Goal: Answer question/provide support: Share knowledge or assist other users

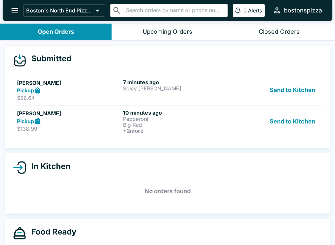
click at [186, 120] on p "Pepperoni" at bounding box center [174, 119] width 103 height 6
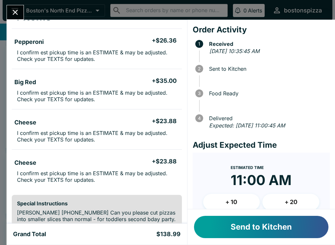
scroll to position [49, 0]
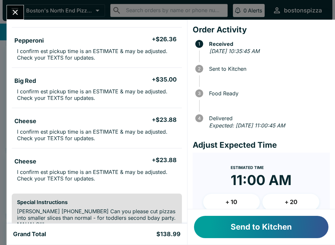
click at [238, 198] on button "+ 10" at bounding box center [231, 202] width 57 height 16
click at [279, 231] on button "Send to Kitchen" at bounding box center [261, 227] width 134 height 22
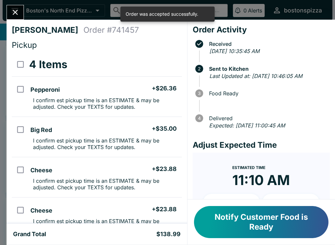
click at [16, 12] on icon "Close" at bounding box center [15, 12] width 5 height 5
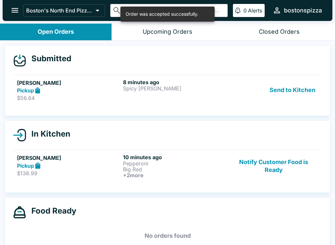
click at [197, 86] on p "Spicy [PERSON_NAME]" at bounding box center [174, 88] width 103 height 6
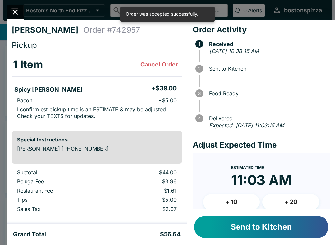
click at [285, 229] on button "Send to Kitchen" at bounding box center [261, 227] width 134 height 22
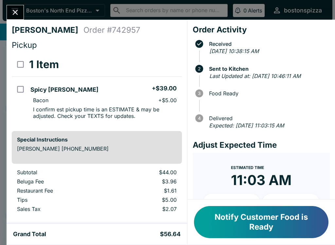
click at [15, 12] on icon "Close" at bounding box center [15, 12] width 5 height 5
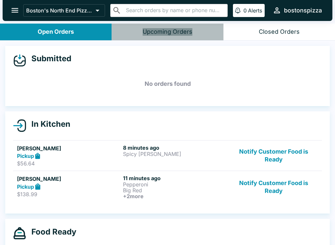
click at [183, 30] on div "Upcoming Orders" at bounding box center [168, 32] width 50 height 8
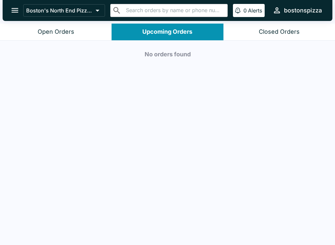
click at [75, 24] on button "Open Orders" at bounding box center [56, 32] width 112 height 17
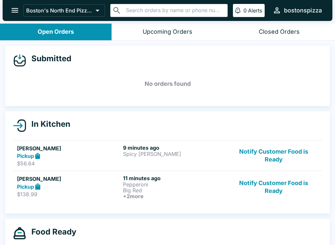
click at [150, 167] on link "[PERSON_NAME] Pickup $56.64 9 minutes ago Spicy [PERSON_NAME] Notify Customer F…" at bounding box center [167, 155] width 309 height 31
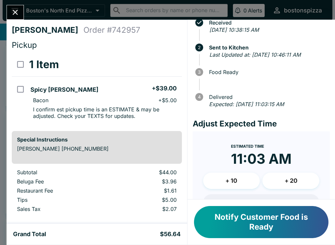
scroll to position [22, 0]
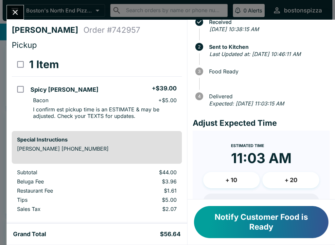
click at [246, 175] on button "+ 10" at bounding box center [231, 180] width 57 height 16
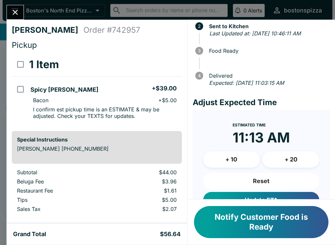
scroll to position [43, 0]
click at [281, 194] on button "Update ETA" at bounding box center [261, 200] width 116 height 16
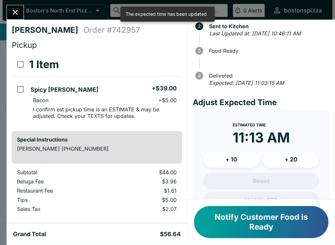
click at [22, 10] on button "Close" at bounding box center [15, 12] width 17 height 14
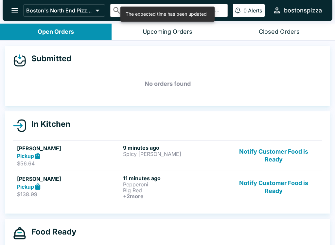
click at [231, 185] on button "Notify Customer Food is Ready" at bounding box center [273, 187] width 89 height 24
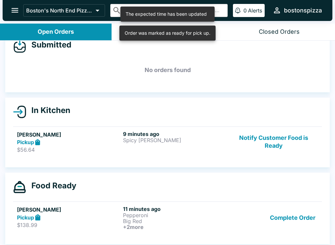
scroll to position [14, 0]
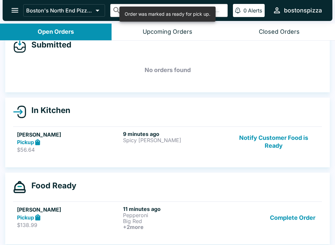
click at [163, 223] on p "Big Red" at bounding box center [174, 221] width 103 height 6
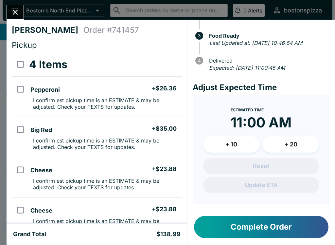
scroll to position [65, 0]
click at [18, 9] on icon "Close" at bounding box center [15, 12] width 9 height 9
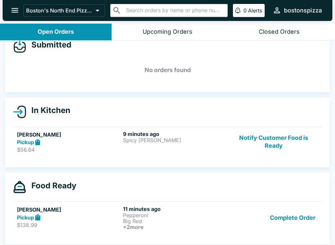
click at [140, 206] on h6 "11 minutes ago" at bounding box center [174, 208] width 103 height 7
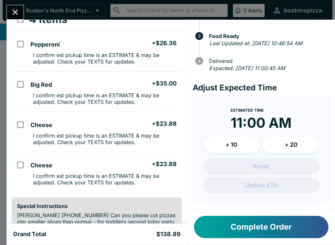
click at [23, 11] on button "Close" at bounding box center [15, 12] width 17 height 14
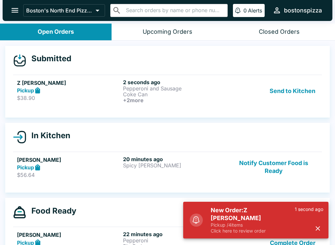
click at [263, 227] on p "Pickup / 4 items" at bounding box center [253, 225] width 84 height 6
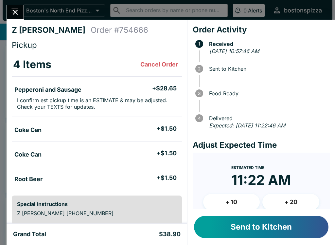
click at [302, 227] on button "Send to Kitchen" at bounding box center [261, 227] width 134 height 22
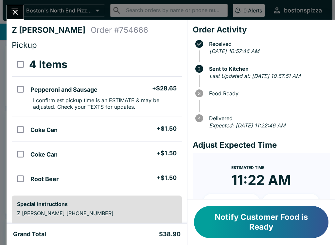
click at [13, 6] on button "Close" at bounding box center [15, 12] width 17 height 14
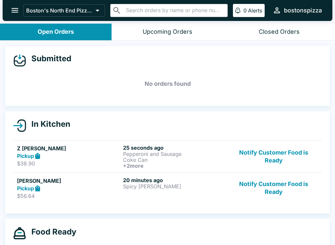
click at [82, 150] on h5 "Z [PERSON_NAME]" at bounding box center [68, 148] width 103 height 8
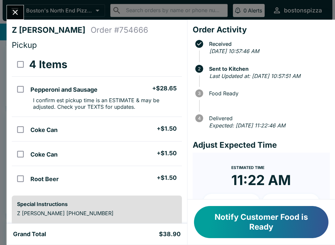
click at [23, 11] on button "Close" at bounding box center [15, 12] width 17 height 14
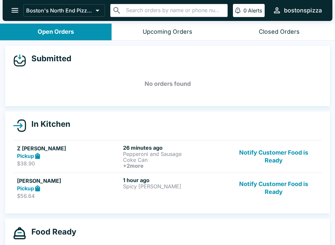
click at [283, 191] on button "Notify Customer Food is Ready" at bounding box center [273, 188] width 89 height 23
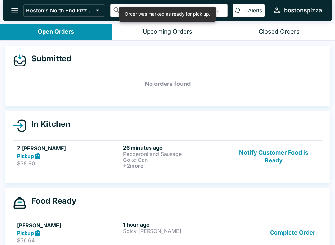
click at [285, 154] on button "Notify Customer Food is Ready" at bounding box center [273, 156] width 89 height 24
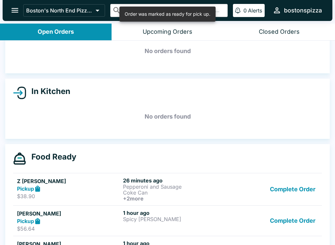
scroll to position [35, 0]
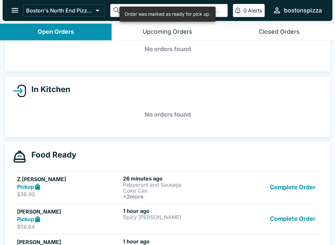
click at [290, 194] on button "Complete Order" at bounding box center [292, 187] width 51 height 24
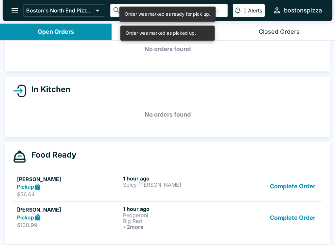
click at [293, 184] on button "Complete Order" at bounding box center [292, 186] width 51 height 23
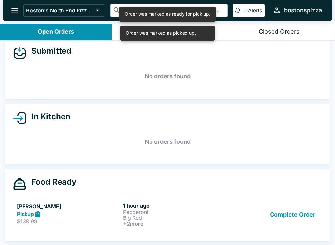
scroll to position [8, 0]
click at [294, 219] on button "Complete Order" at bounding box center [292, 214] width 51 height 24
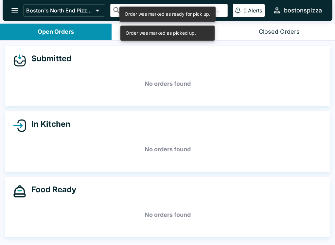
scroll to position [0, 0]
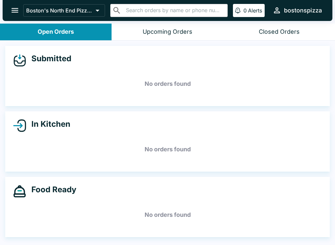
click at [165, 24] on button "Upcoming Orders" at bounding box center [168, 32] width 112 height 17
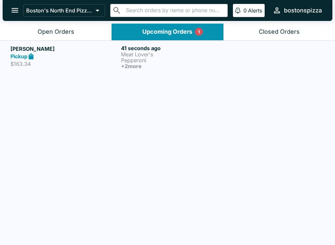
click at [184, 56] on p "Meat Lover's" at bounding box center [175, 54] width 108 height 6
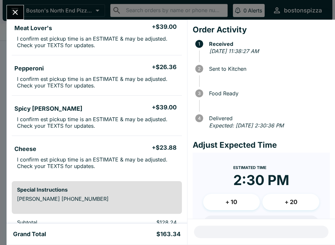
scroll to position [65, 0]
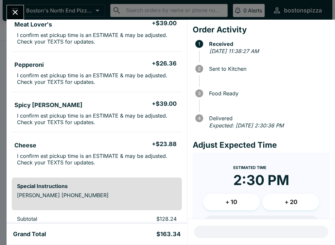
click at [12, 12] on icon "Close" at bounding box center [15, 12] width 9 height 9
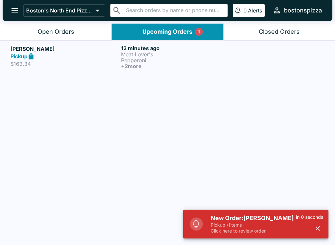
click at [212, 228] on p "Click here to review order" at bounding box center [253, 231] width 85 height 6
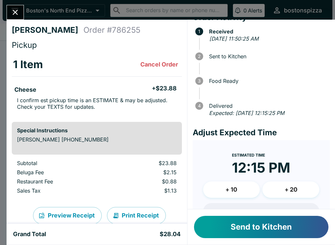
click at [224, 193] on button "+ 10" at bounding box center [231, 189] width 57 height 16
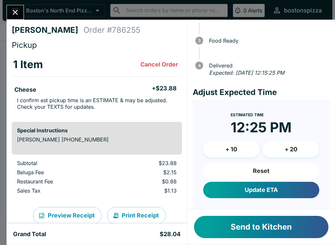
scroll to position [53, 0]
click at [224, 187] on button "Update ETA" at bounding box center [261, 190] width 116 height 16
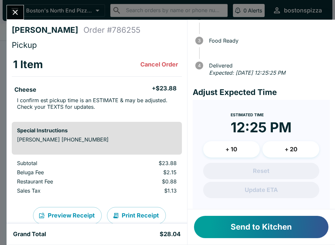
click at [10, 1] on div "[PERSON_NAME] Order # 786255 Pickup 1 Item Cancel Order Cheese + $23.88 I confi…" at bounding box center [167, 122] width 335 height 245
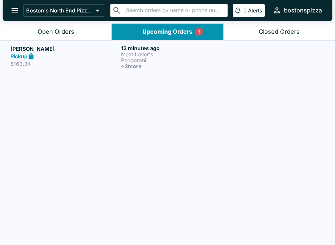
click at [16, 43] on link "[PERSON_NAME] Pickup $163.34 12 minutes ago Meat Lover's Pepperoni + 2 more" at bounding box center [167, 57] width 335 height 32
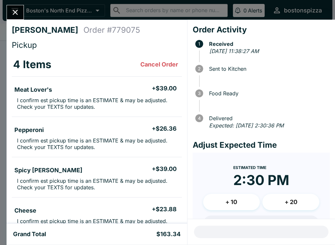
click at [8, 17] on div at bounding box center [15, 12] width 17 height 15
click at [5, 12] on div "[PERSON_NAME] Order # 779075 Pickup 4 Items Cancel Order Meat Lover's + $39.00 …" at bounding box center [167, 122] width 335 height 245
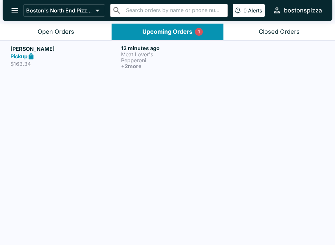
click at [12, 13] on icon "open drawer" at bounding box center [14, 10] width 9 height 9
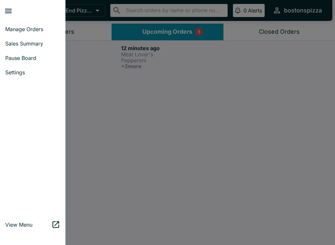
click at [87, 44] on div at bounding box center [167, 122] width 335 height 245
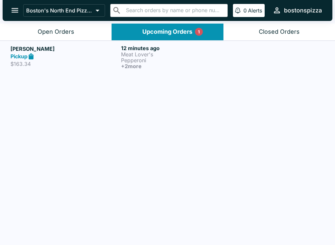
click at [82, 37] on button "Open Orders" at bounding box center [56, 32] width 112 height 17
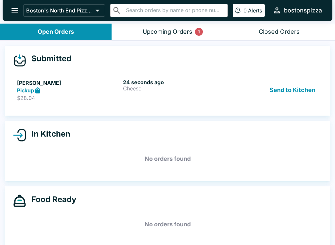
click at [34, 85] on h5 "[PERSON_NAME]" at bounding box center [68, 83] width 103 height 8
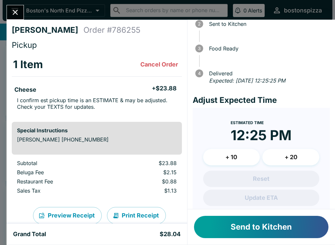
click at [226, 225] on button "Send to Kitchen" at bounding box center [261, 227] width 134 height 22
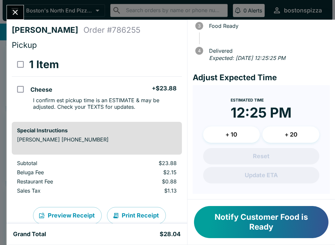
scroll to position [75, 0]
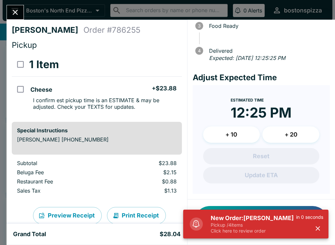
click at [256, 230] on p "Click here to review order" at bounding box center [253, 231] width 85 height 6
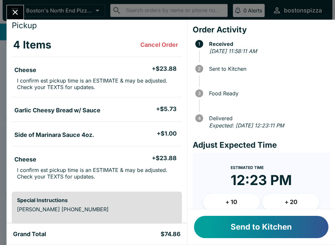
scroll to position [32, 0]
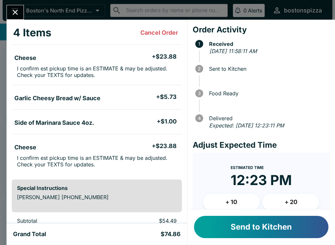
click at [258, 224] on button "Send to Kitchen" at bounding box center [261, 227] width 134 height 22
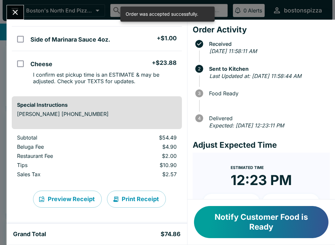
scroll to position [115, 0]
click at [19, 10] on icon "Close" at bounding box center [15, 12] width 9 height 9
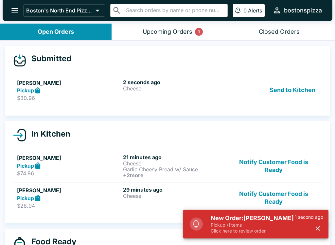
click at [263, 225] on p "Pickup / 1 items" at bounding box center [253, 225] width 84 height 6
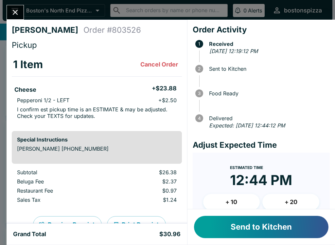
click at [260, 219] on button "Send to Kitchen" at bounding box center [261, 227] width 134 height 22
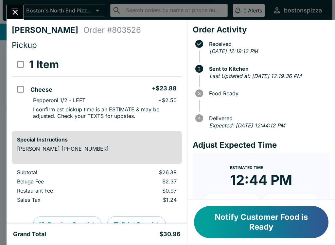
click at [30, 11] on div "[PERSON_NAME] Order # 803526 Pickup 1 Item Cheese + $23.88 Pepperoni 1/2 - LEFT…" at bounding box center [167, 122] width 335 height 245
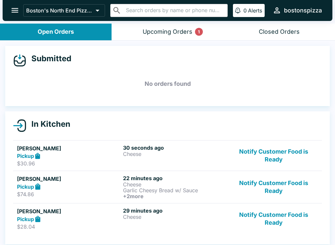
click at [287, 220] on button "Notify Customer Food is Ready" at bounding box center [273, 218] width 89 height 23
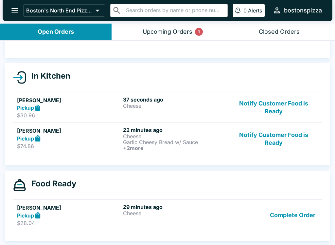
scroll to position [48, 0]
click at [287, 130] on button "Notify Customer Food is Ready" at bounding box center [273, 139] width 89 height 24
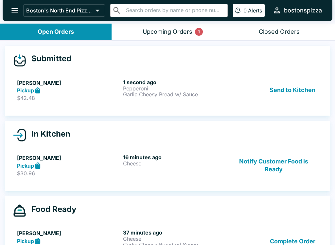
scroll to position [-3, 0]
click at [202, 91] on p "Pepperoni" at bounding box center [174, 88] width 103 height 6
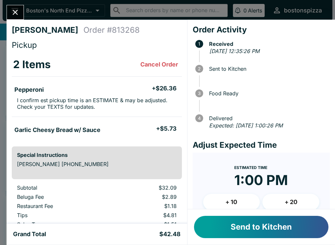
click at [261, 223] on button "Send to Kitchen" at bounding box center [261, 227] width 134 height 22
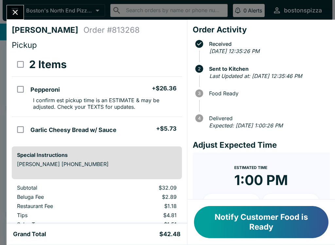
click at [18, 13] on icon "Close" at bounding box center [15, 12] width 9 height 9
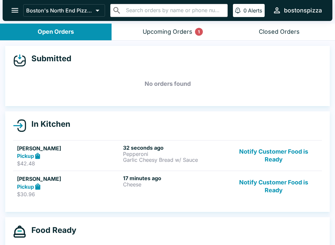
click at [100, 148] on h5 "[PERSON_NAME]" at bounding box center [68, 148] width 103 height 8
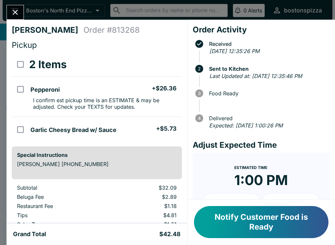
click at [17, 19] on button "Close" at bounding box center [15, 12] width 17 height 14
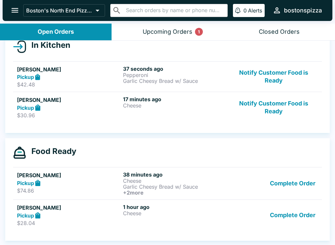
scroll to position [1, 0]
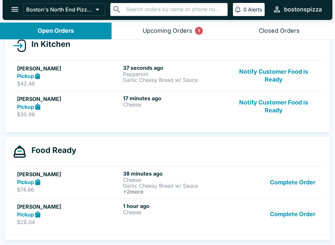
click at [88, 187] on p "$74.86" at bounding box center [68, 189] width 103 height 7
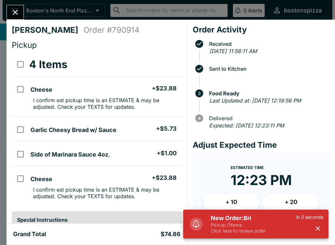
click at [244, 230] on p "Click here to review order" at bounding box center [253, 231] width 85 height 6
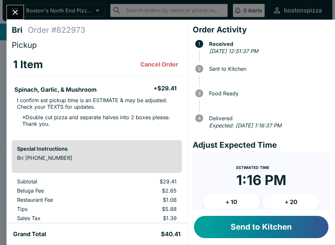
click at [269, 230] on button "Send to Kitchen" at bounding box center [261, 227] width 134 height 22
